Goal: Task Accomplishment & Management: Use online tool/utility

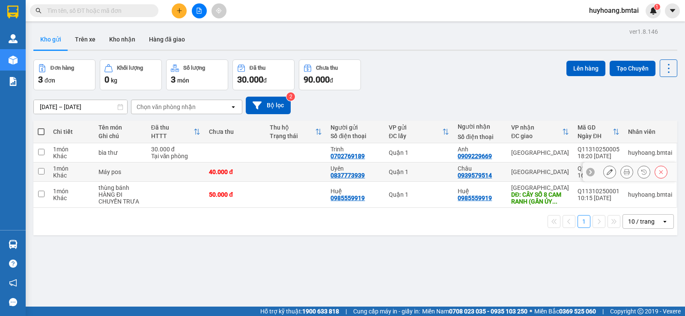
click at [623, 173] on icon at bounding box center [626, 172] width 6 height 6
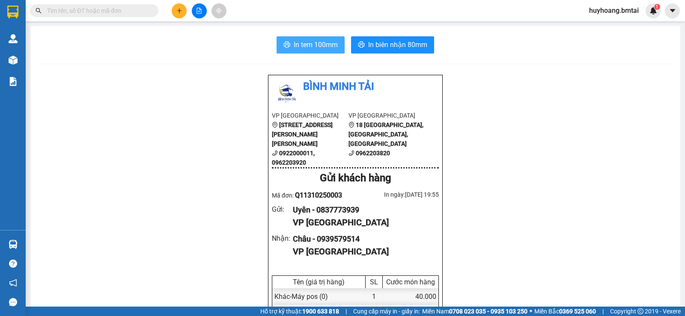
click at [314, 41] on span "In tem 100mm" at bounding box center [315, 44] width 44 height 11
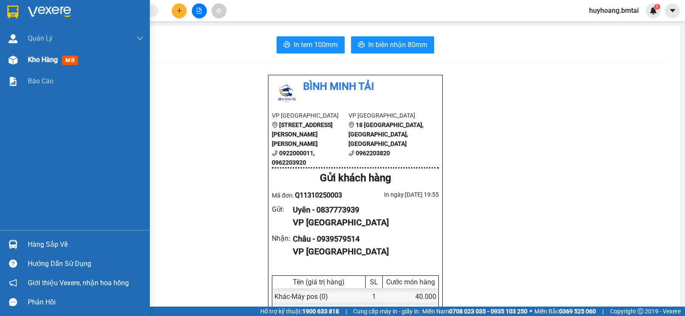
click at [53, 56] on span "Kho hàng" at bounding box center [43, 60] width 30 height 8
